Goal: Task Accomplishment & Management: Manage account settings

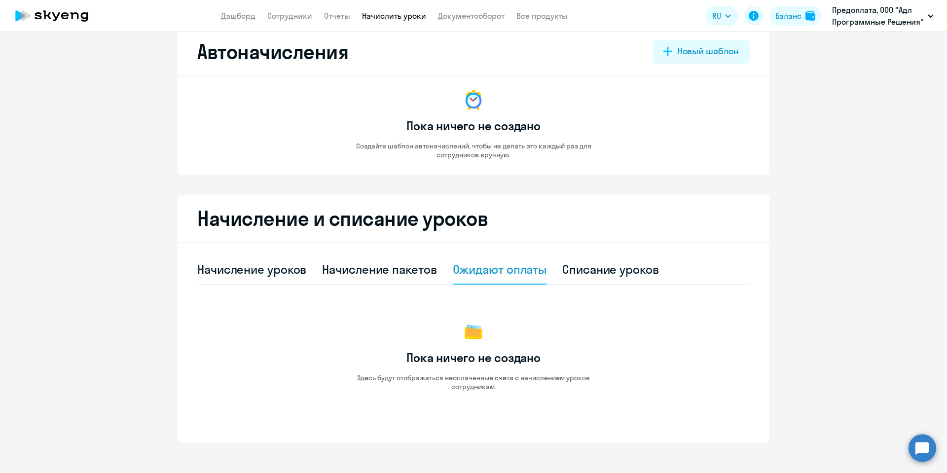
scroll to position [27, 0]
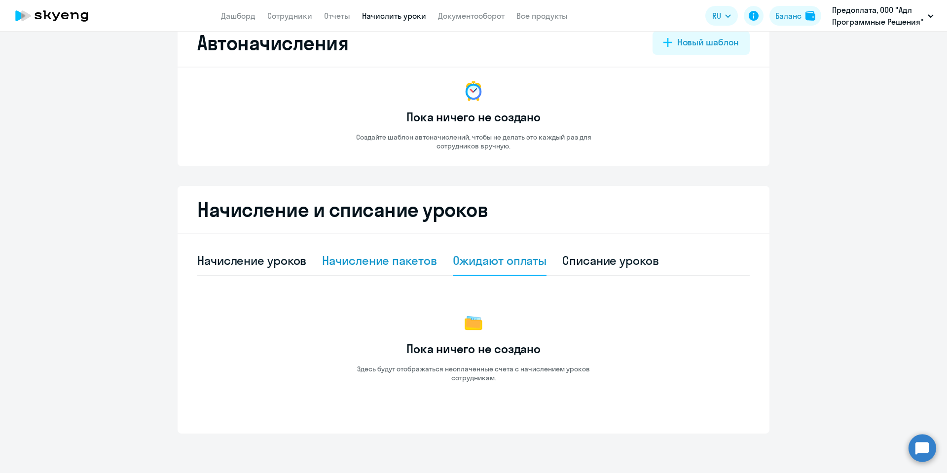
click at [410, 265] on div "Начисление пакетов" at bounding box center [379, 261] width 114 height 16
select select "10"
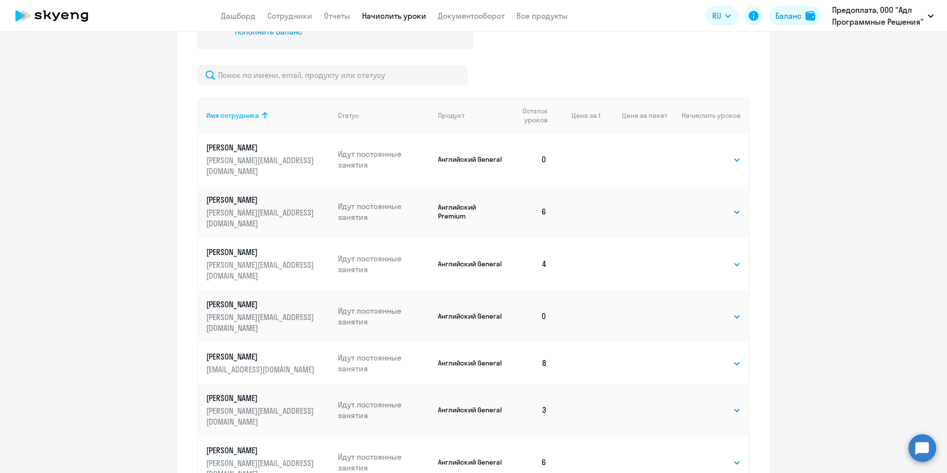
scroll to position [300, 0]
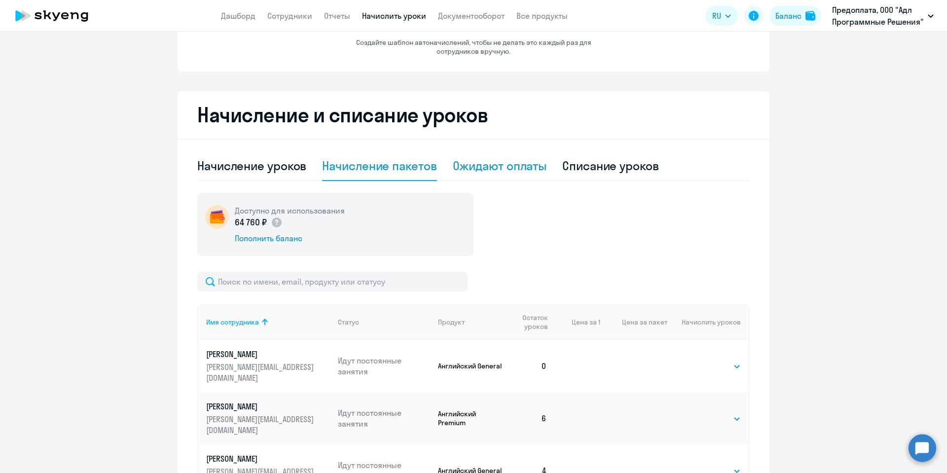
click at [466, 168] on div "Ожидают оплаты" at bounding box center [500, 166] width 94 height 16
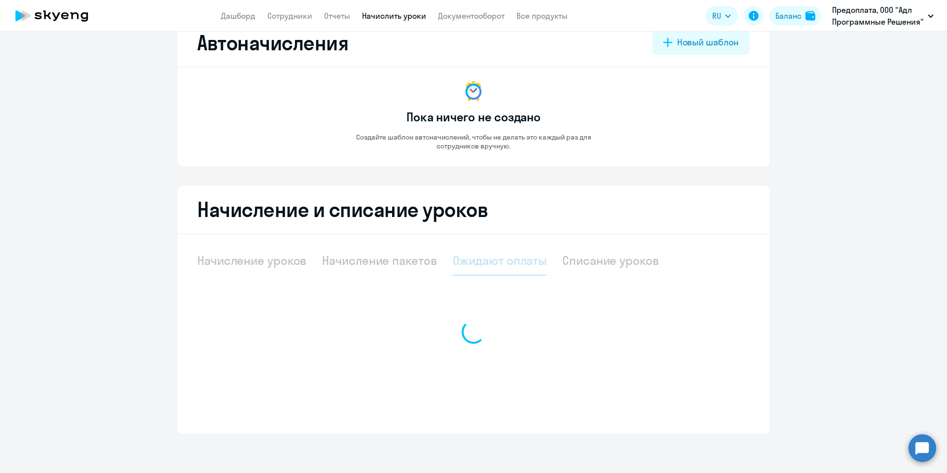
scroll to position [27, 0]
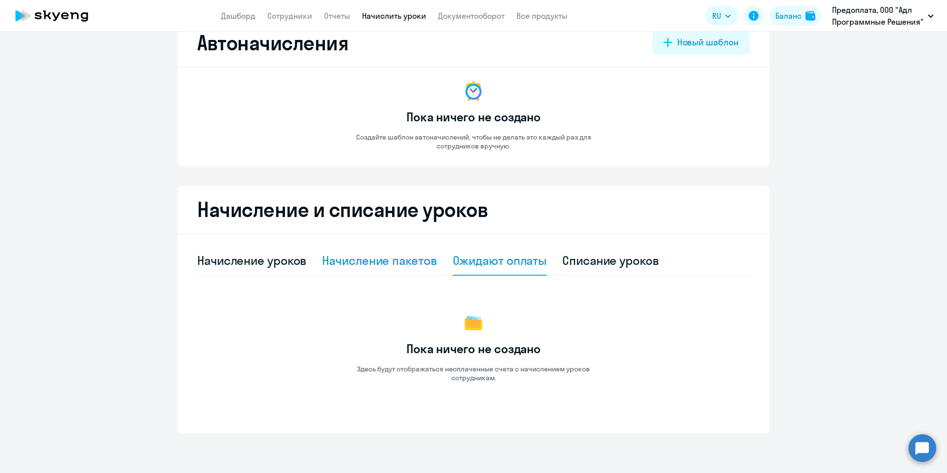
click at [393, 260] on div "Начисление пакетов" at bounding box center [379, 261] width 114 height 16
select select "10"
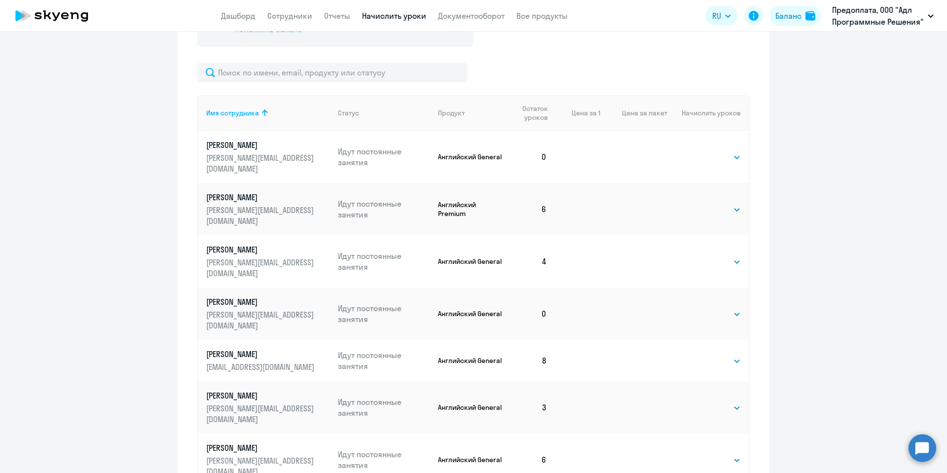
scroll to position [359, 0]
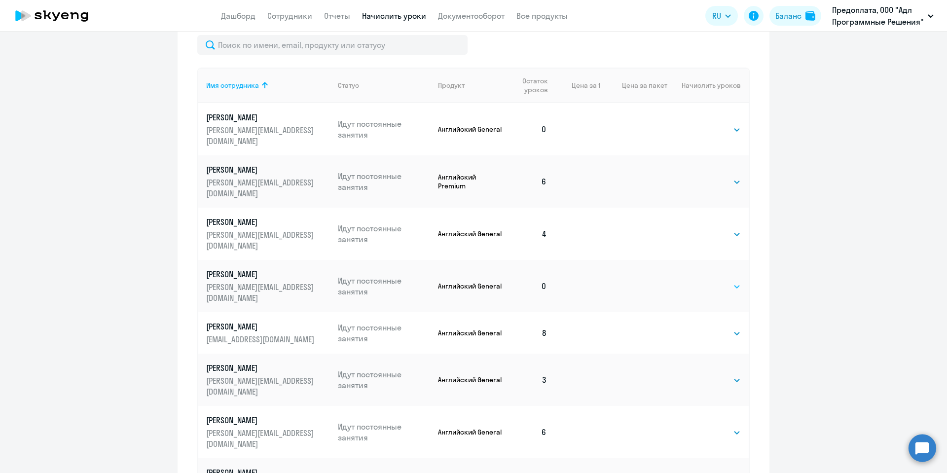
select select "8"
click at [701, 281] on select "Выбрать 4 8 16 32 64 96 128" at bounding box center [721, 287] width 40 height 12
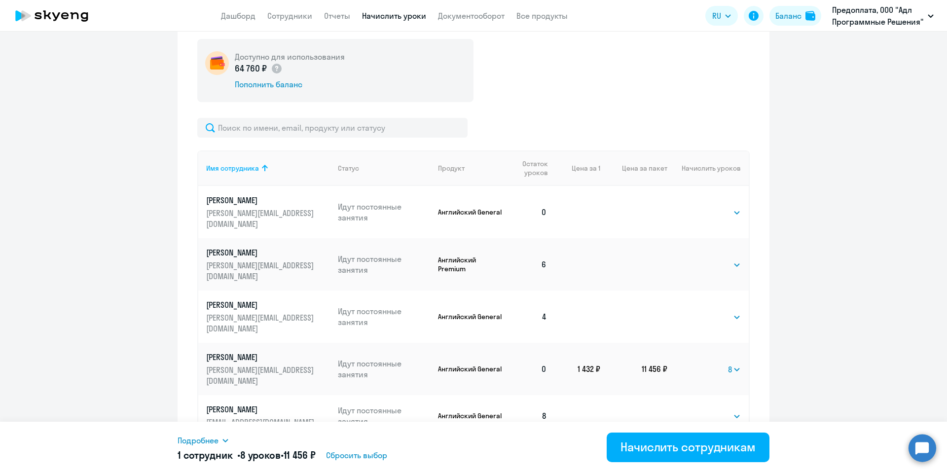
scroll to position [122, 0]
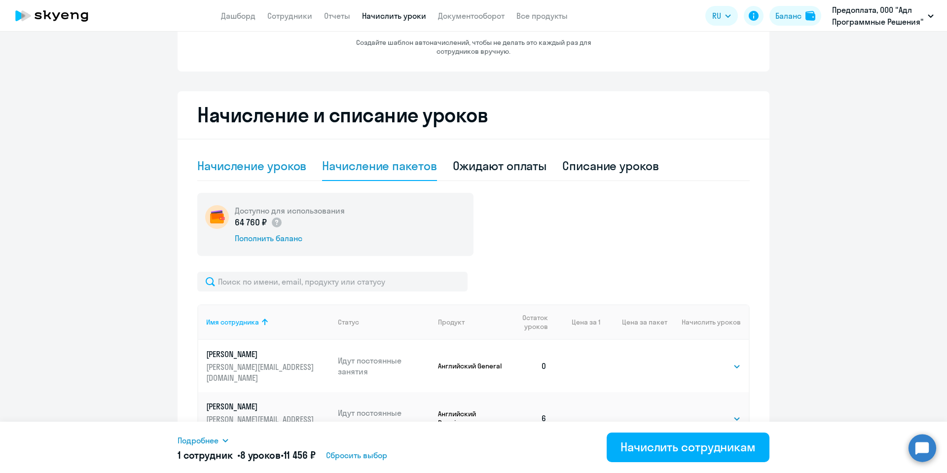
click at [247, 165] on div "Начисление уроков" at bounding box center [251, 166] width 109 height 16
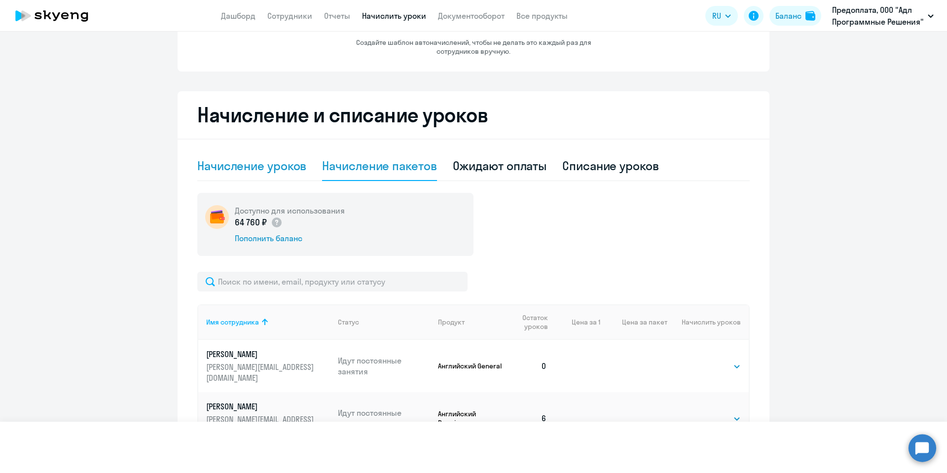
select select "10"
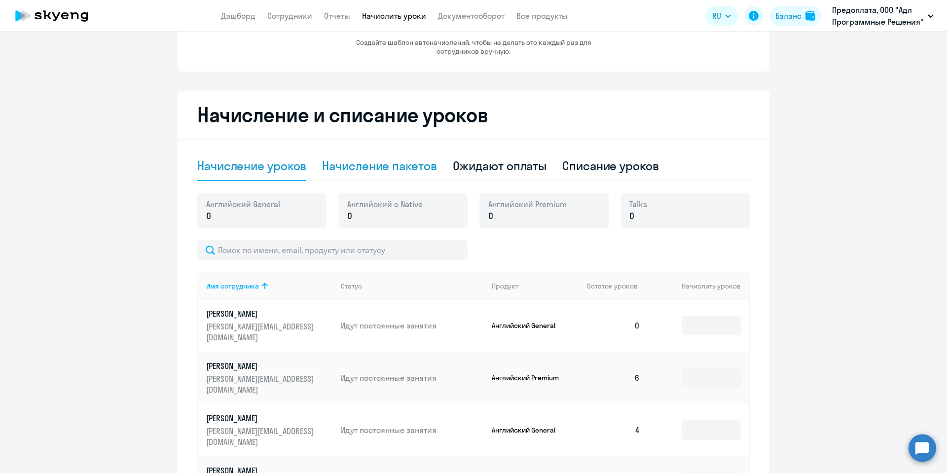
click at [348, 167] on div "Начисление пакетов" at bounding box center [379, 166] width 114 height 16
select select "10"
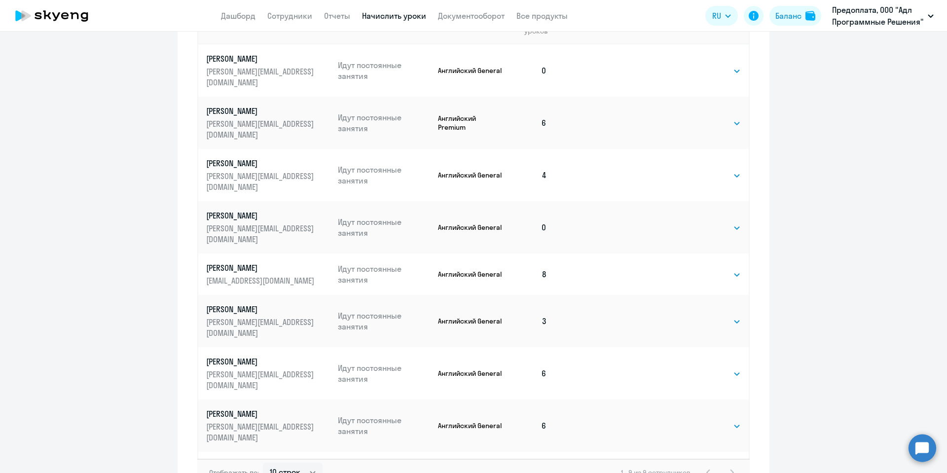
scroll to position [418, 0]
select select "8"
click at [701, 222] on select "Выбрать 4 8 16 32 64 96 128" at bounding box center [721, 228] width 40 height 12
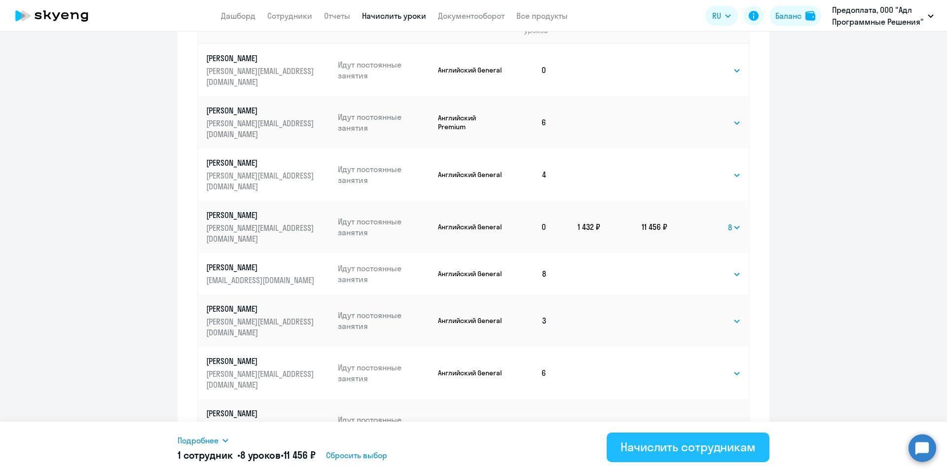
click at [673, 450] on div "Начислить сотрудникам" at bounding box center [688, 447] width 135 height 16
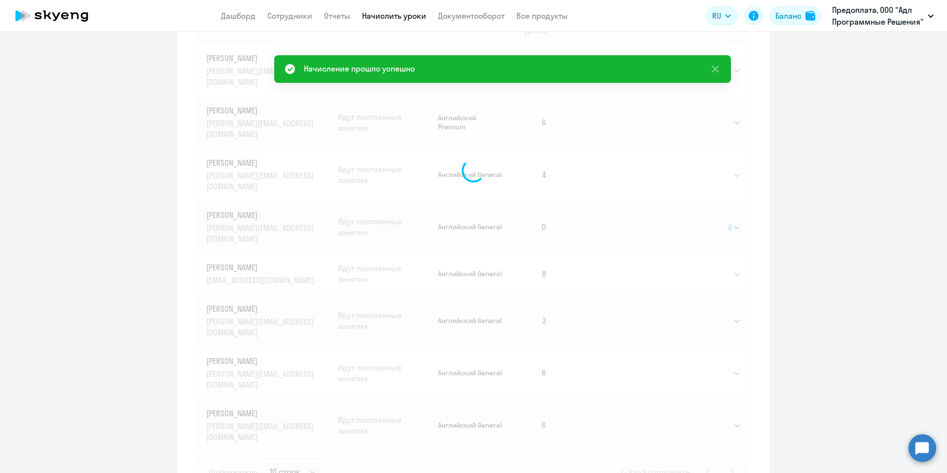
select select
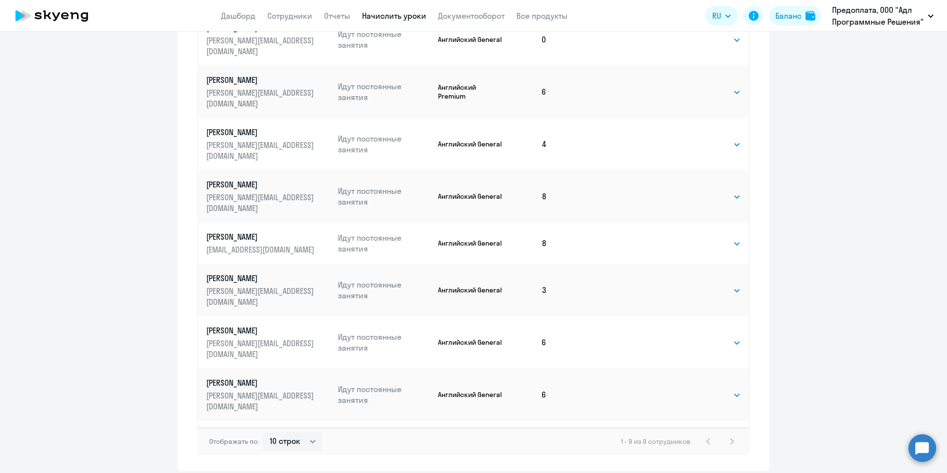
scroll to position [477, 0]
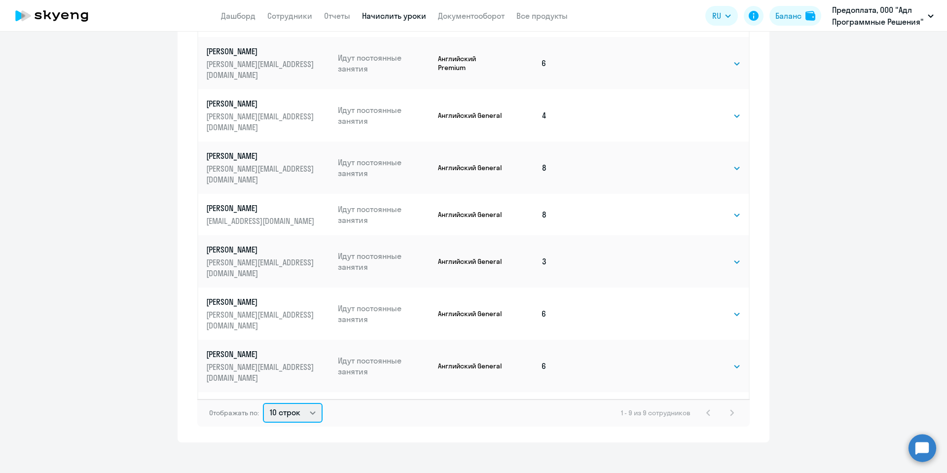
select select "50"
click at [263, 403] on select "10 строк 30 строк 50 строк" at bounding box center [293, 413] width 60 height 20
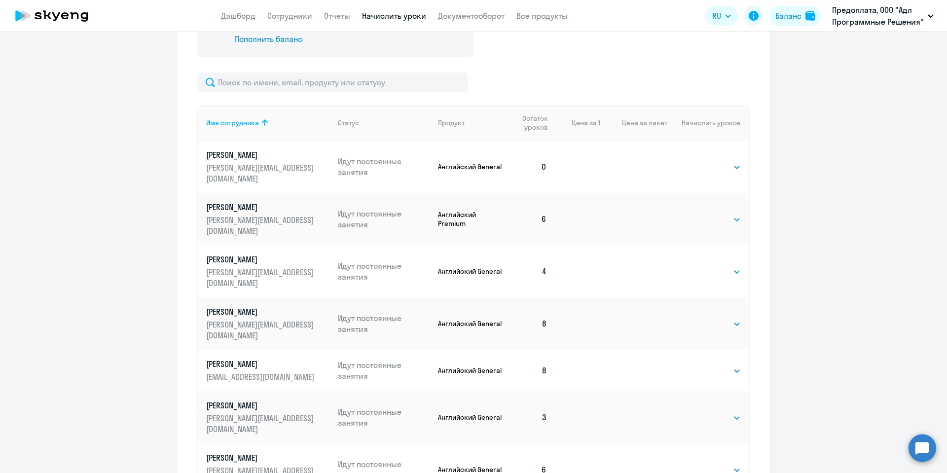
scroll to position [359, 0]
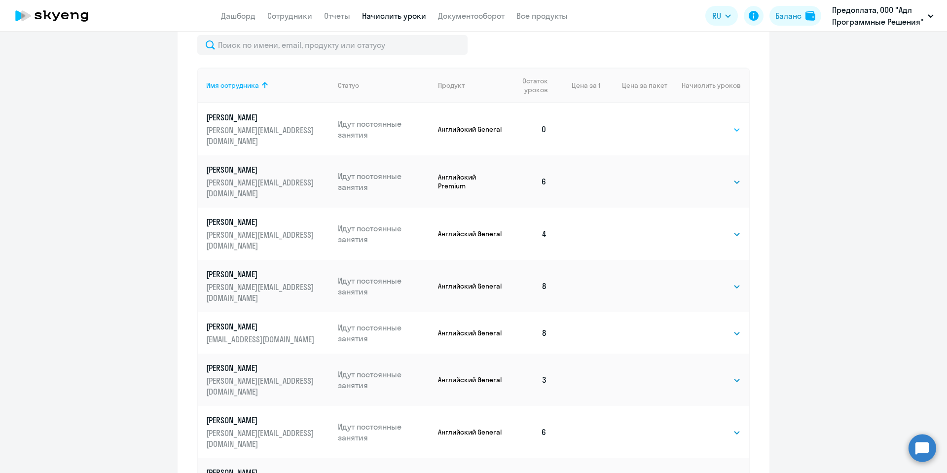
select select "8"
click at [701, 124] on select "Выбрать 4 8 16 32 64 96 128" at bounding box center [721, 130] width 40 height 12
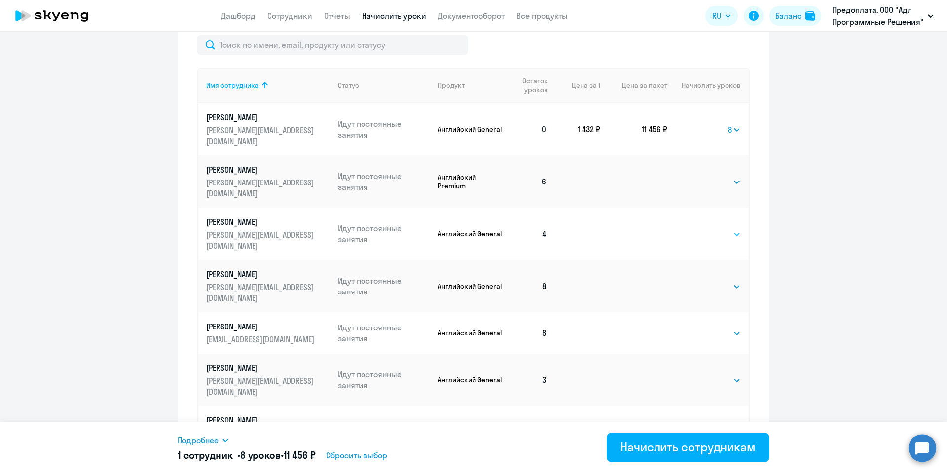
click at [717, 210] on td "Выбрать 4 8 16 32 64 96 128 Выбрать" at bounding box center [708, 234] width 81 height 52
select select "4"
click at [701, 228] on select "Выбрать 4 8 16 32 64 96 128" at bounding box center [721, 234] width 40 height 12
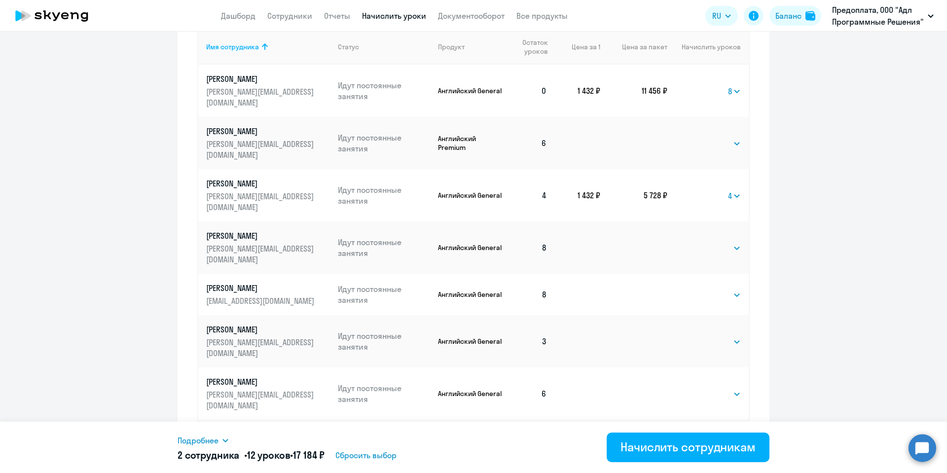
scroll to position [418, 0]
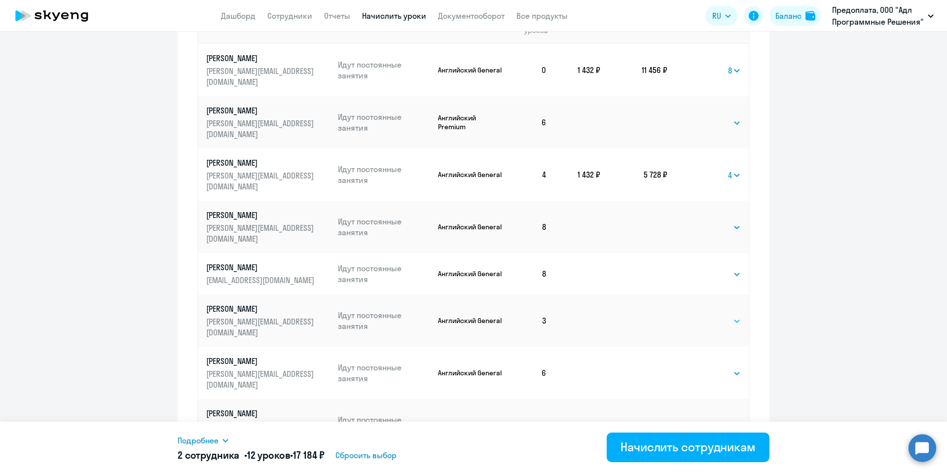
select select "4"
click at [701, 315] on select "Выбрать 4 8 16 32 64 96 128" at bounding box center [721, 321] width 40 height 12
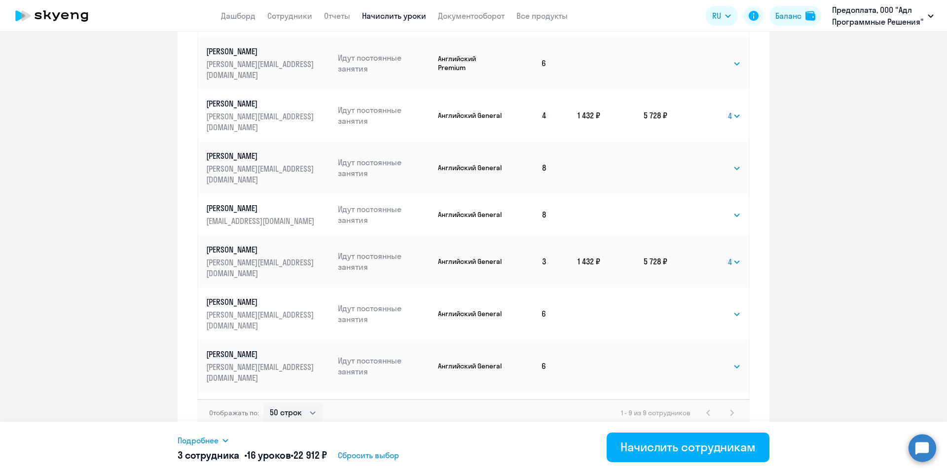
select select "4"
click at [701, 413] on select "Выбрать 4 8 16 32 64 96 128" at bounding box center [721, 419] width 40 height 12
click at [652, 445] on div "Начислить сотрудникам" at bounding box center [688, 447] width 135 height 16
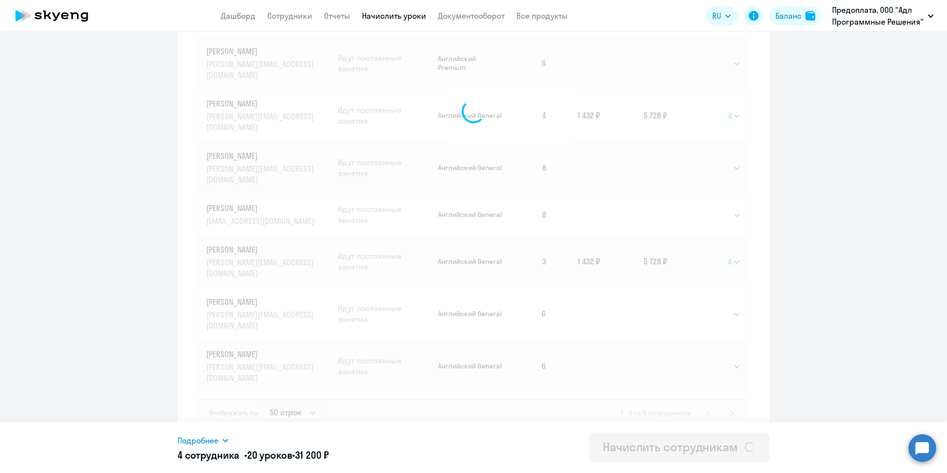
select select
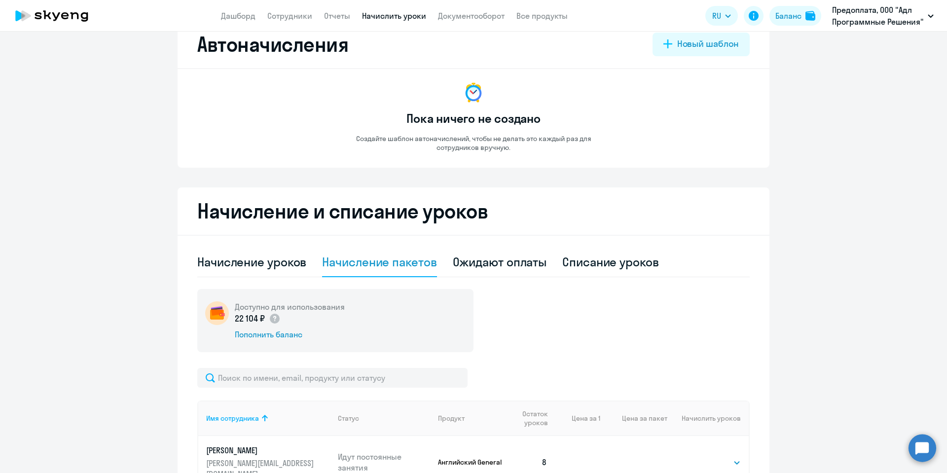
scroll to position [3, 0]
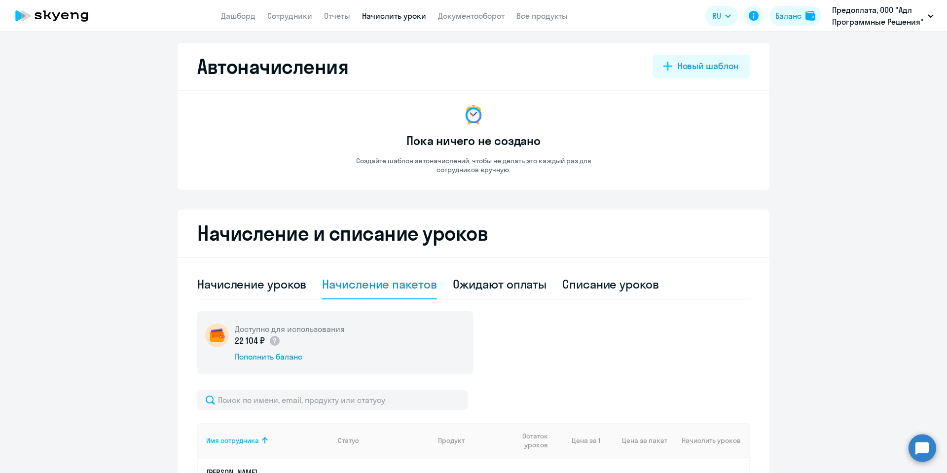
click at [297, 23] on app-header "Дашборд Сотрудники Отчеты Начислить уроки Документооборот Все продукты Дашборд …" at bounding box center [473, 16] width 947 height 32
click at [297, 13] on link "Сотрудники" at bounding box center [289, 16] width 45 height 10
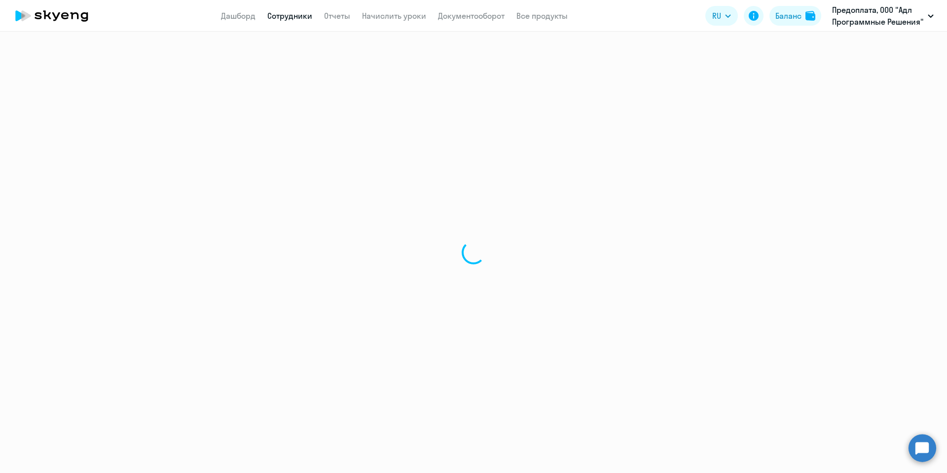
select select "30"
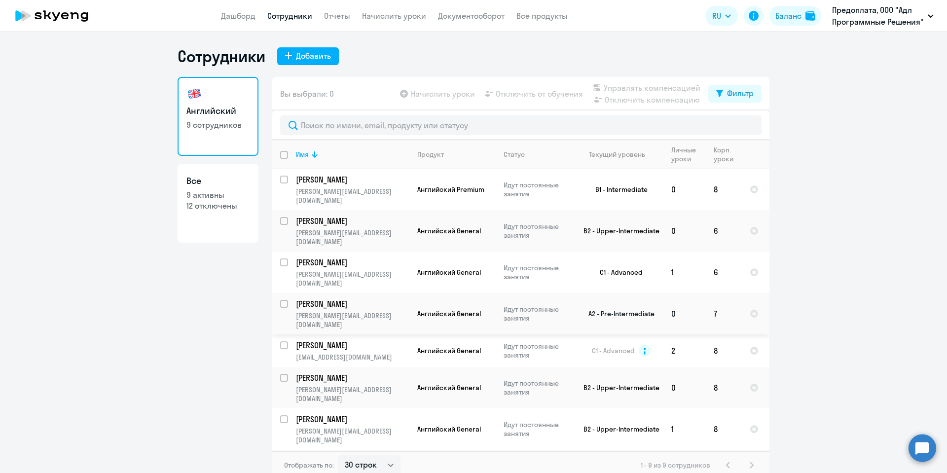
scroll to position [10, 0]
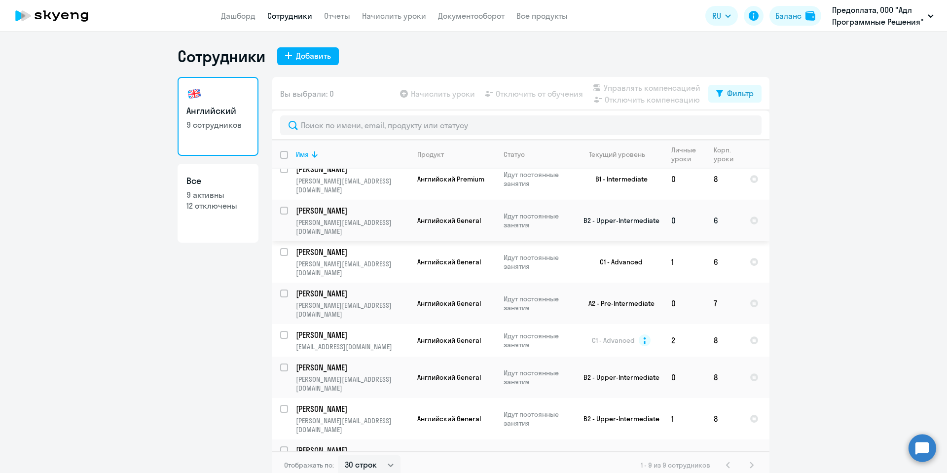
click at [282, 207] on input "select row 17216735" at bounding box center [290, 217] width 20 height 20
checkbox input "true"
click at [530, 94] on span "Отключить от обучения" at bounding box center [539, 94] width 87 height 12
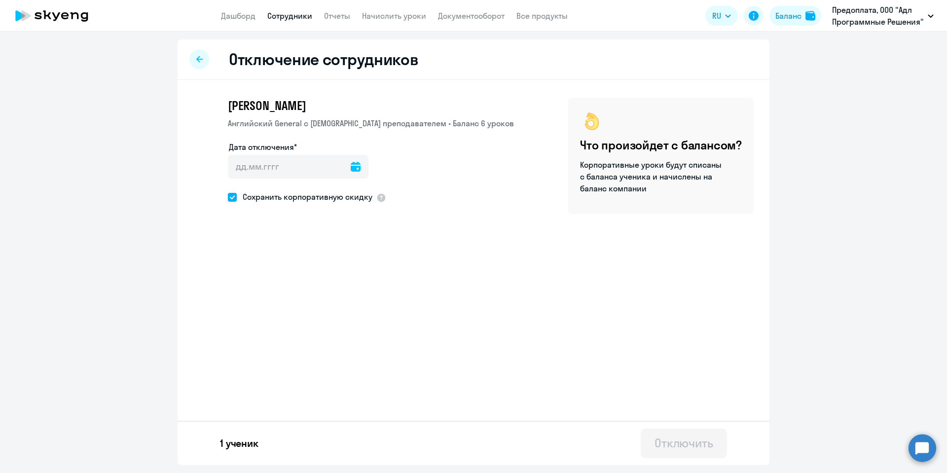
click at [358, 165] on icon at bounding box center [356, 167] width 10 height 10
click at [323, 280] on span "10" at bounding box center [321, 279] width 18 height 18
type input "[DATE]"
click at [285, 198] on span "Сохранить корпоративную скидку" at bounding box center [305, 197] width 136 height 12
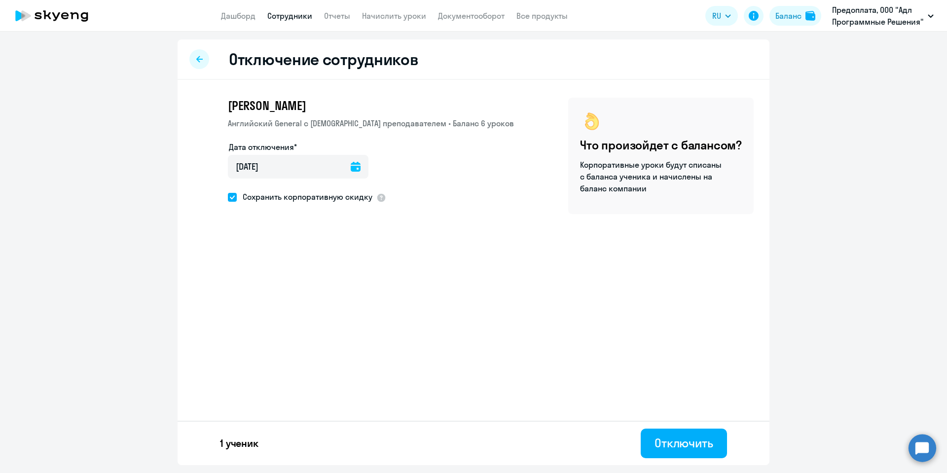
click at [228, 197] on input "Сохранить корпоративную скидку" at bounding box center [227, 197] width 0 height 0
checkbox input "false"
click at [679, 445] on div "Отключить" at bounding box center [684, 443] width 59 height 16
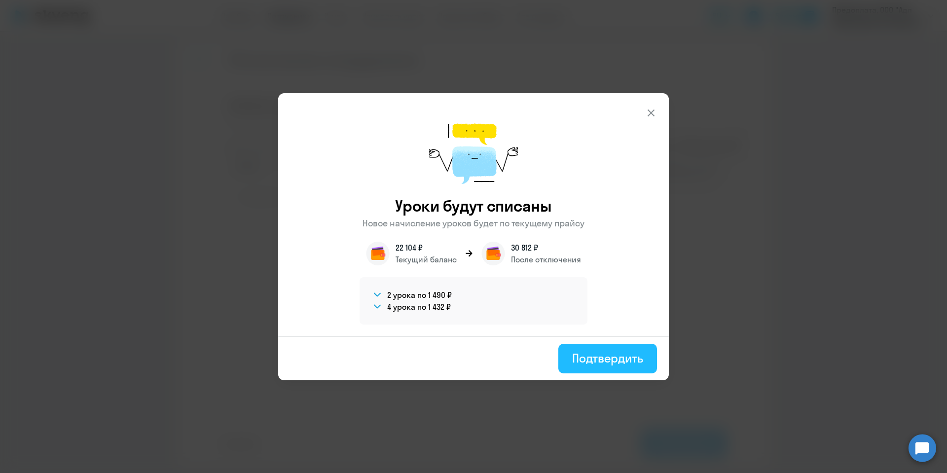
click at [612, 362] on div "Подтвердить" at bounding box center [607, 358] width 71 height 16
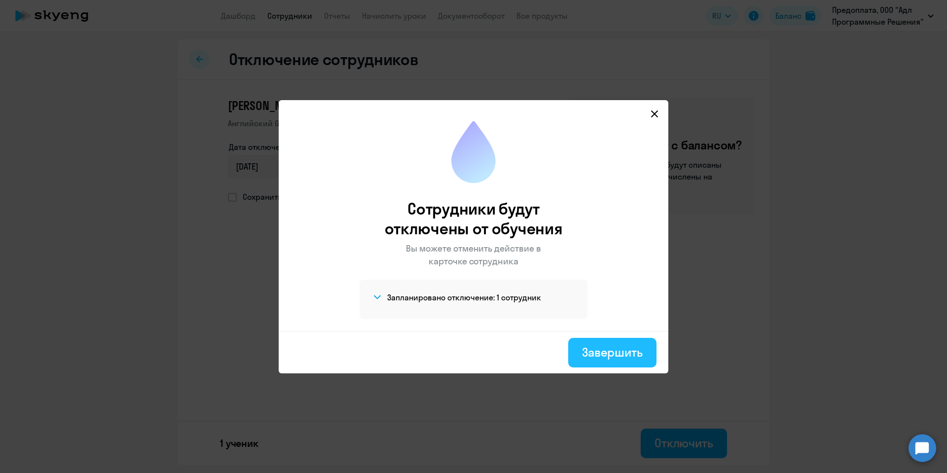
click at [591, 355] on div "Завершить" at bounding box center [612, 352] width 61 height 16
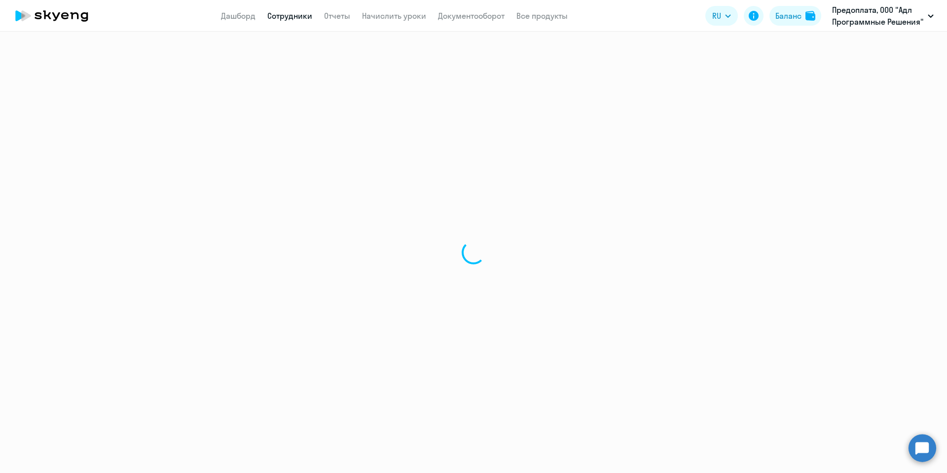
select select "30"
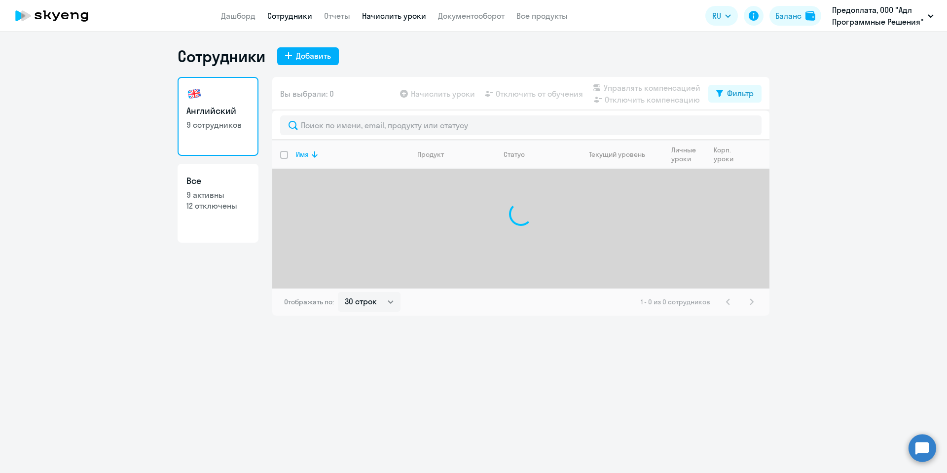
click at [382, 18] on link "Начислить уроки" at bounding box center [394, 16] width 64 height 10
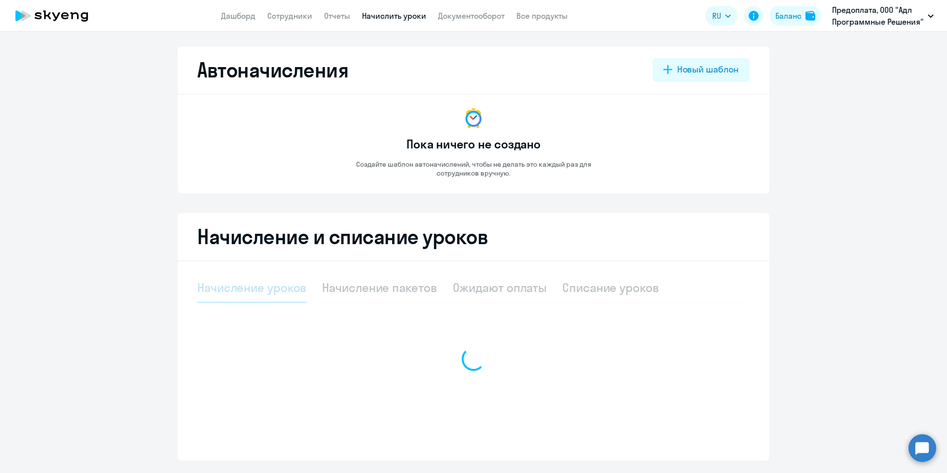
select select "10"
